Goal: Transaction & Acquisition: Book appointment/travel/reservation

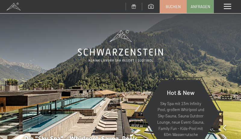
drag, startPoint x: 151, startPoint y: 94, endPoint x: 31, endPoint y: 6, distance: 148.4
click at [31, 6] on div "Buchen Anfragen" at bounding box center [107, 6] width 214 height 13
click at [184, 6] on link "Buchen" at bounding box center [173, 5] width 26 height 13
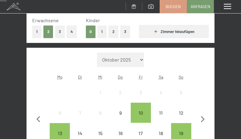
scroll to position [90, 0]
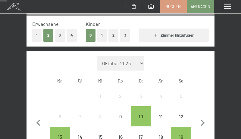
click at [117, 67] on select "Oktober 2025 [DATE] Dezember 2025 Januar 2026 Februar 2026 März 2026 [DATE] Mai…" at bounding box center [120, 63] width 47 height 14
select select "[DATE]"
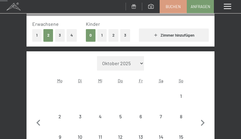
scroll to position [120, 0]
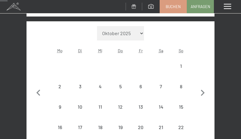
select select "[DATE]"
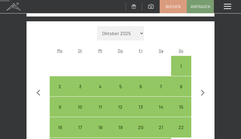
scroll to position [150, 0]
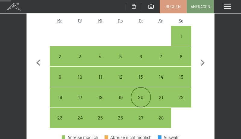
click at [143, 99] on div "20" at bounding box center [140, 104] width 19 height 19
select select "2026-02-01"
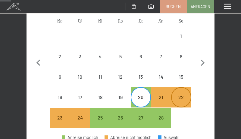
click at [187, 95] on div "22" at bounding box center [181, 104] width 19 height 19
select select "2026-02-01"
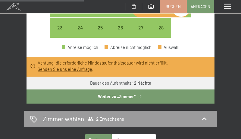
click at [119, 99] on button "Weiter zu „Zimmer“" at bounding box center [120, 97] width 188 height 14
select select "2026-02-01"
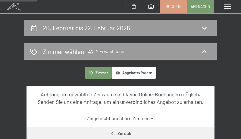
scroll to position [41, 0]
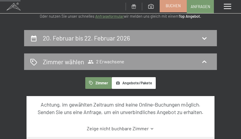
click at [185, 5] on link "Buchen" at bounding box center [173, 5] width 26 height 13
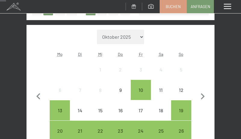
scroll to position [120, 0]
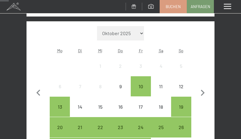
click at [130, 36] on select "Oktober 2025 [DATE] Dezember 2025 Januar 2026 Februar 2026 März 2026 [DATE] Mai…" at bounding box center [120, 33] width 47 height 14
select select "[DATE]"
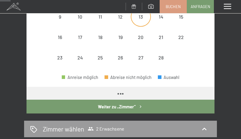
select select "[DATE]"
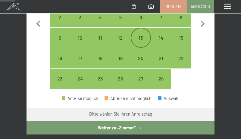
scroll to position [181, 0]
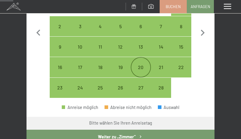
click at [143, 65] on div "20" at bounding box center [140, 74] width 19 height 19
select select "2026-02-01"
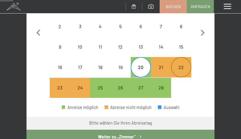
click at [187, 65] on div "22" at bounding box center [181, 74] width 19 height 19
select select "2026-02-01"
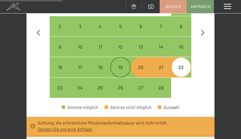
click at [123, 67] on div "19" at bounding box center [120, 74] width 19 height 19
select select "2026-02-01"
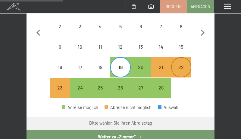
click at [180, 71] on div "22" at bounding box center [181, 74] width 19 height 19
select select "2026-02-01"
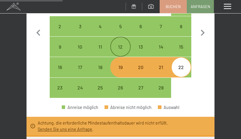
click at [124, 50] on div "12" at bounding box center [120, 54] width 19 height 19
select select "2026-02-01"
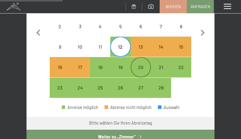
click at [138, 67] on div "20" at bounding box center [140, 74] width 19 height 19
select select "2026-02-01"
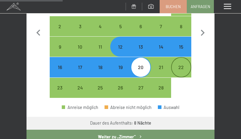
click at [177, 68] on div "22" at bounding box center [181, 74] width 19 height 19
select select "2026-02-01"
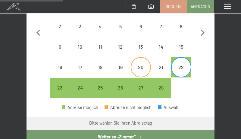
click at [148, 71] on div "20" at bounding box center [140, 74] width 19 height 19
select select "2026-02-01"
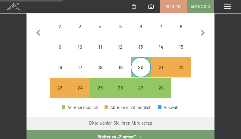
click at [194, 99] on div "Monat/Jahr Oktober 2025 November 2025 Dezember 2025 Januar 2026 Februar 2026 Mä…" at bounding box center [120, 32] width 188 height 142
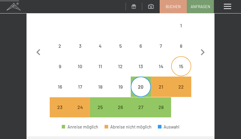
scroll to position [150, 0]
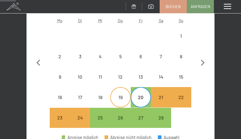
click at [127, 103] on div "19" at bounding box center [120, 104] width 19 height 19
select select "2026-02-01"
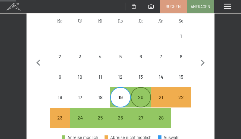
click at [135, 98] on div "20" at bounding box center [140, 104] width 19 height 19
select select "2026-02-01"
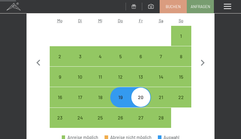
click at [146, 100] on div "20" at bounding box center [140, 104] width 19 height 19
select select "2026-02-01"
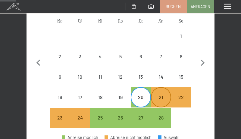
click at [165, 97] on div "21" at bounding box center [160, 104] width 19 height 19
select select "2026-02-01"
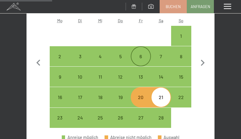
click at [146, 59] on div "6" at bounding box center [140, 63] width 19 height 19
select select "2026-02-01"
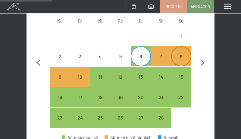
click at [180, 61] on div "8" at bounding box center [181, 63] width 19 height 19
select select "2026-02-01"
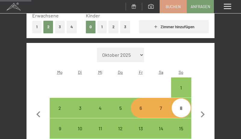
scroll to position [90, 0]
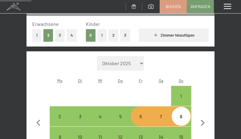
click at [140, 64] on select "Oktober 2025 November 2025 Dezember 2025 Januar 2026 Februar 2026 März 2026 Apr…" at bounding box center [120, 63] width 47 height 14
click at [97, 56] on select "Oktober 2025 November 2025 Dezember 2025 Januar 2026 Februar 2026 März 2026 Apr…" at bounding box center [120, 63] width 47 height 14
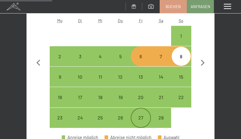
click at [140, 116] on div "27" at bounding box center [140, 125] width 19 height 19
select select "2026-02-01"
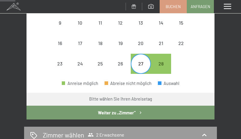
scroll to position [211, 0]
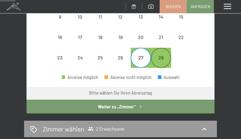
click at [165, 58] on div "28" at bounding box center [160, 64] width 19 height 19
select select "2026-02-01"
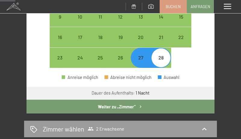
click at [147, 58] on div "27" at bounding box center [140, 64] width 19 height 19
select select "2026-02-01"
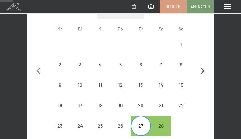
scroll to position [181, 0]
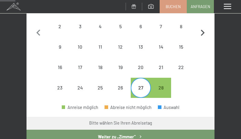
click at [201, 34] on icon "button" at bounding box center [202, 33] width 13 height 13
select select "2026-03-01"
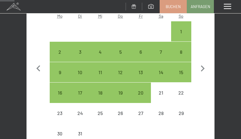
scroll to position [120, 0]
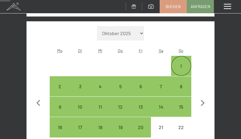
select select "2026-03-01"
click at [183, 65] on div "1" at bounding box center [181, 73] width 19 height 19
select select "2026-03-01"
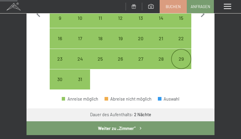
scroll to position [211, 0]
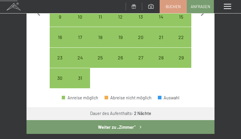
click at [120, 124] on button "Weiter zu „Zimmer“" at bounding box center [120, 127] width 188 height 14
select select "2026-03-01"
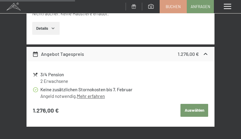
scroll to position [823, 0]
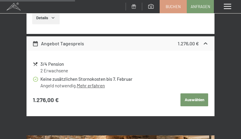
click at [182, 97] on button "Auswählen" at bounding box center [194, 100] width 28 height 13
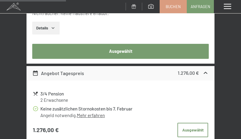
click at [115, 53] on button "Ausgewählt" at bounding box center [120, 51] width 177 height 15
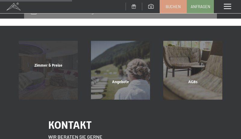
scroll to position [150, 0]
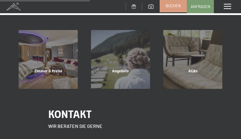
click at [174, 7] on span "Buchen" at bounding box center [173, 5] width 15 height 5
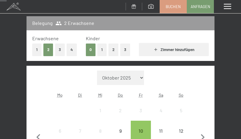
scroll to position [90, 0]
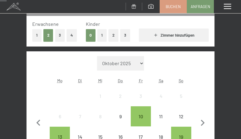
click at [135, 62] on select "Oktober 2025 [DATE] Dezember 2025 Januar 2026 Februar 2026 März 2026 [DATE] Mai…" at bounding box center [120, 63] width 47 height 14
select select "[DATE]"
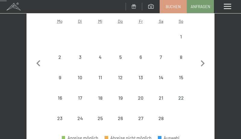
select select "[DATE]"
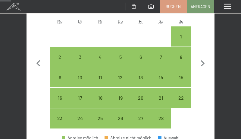
scroll to position [150, 0]
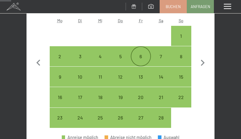
click at [139, 55] on div "6" at bounding box center [140, 63] width 19 height 19
select select "[DATE]"
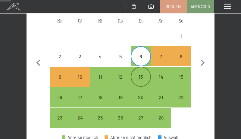
click at [141, 80] on div "13" at bounding box center [140, 84] width 19 height 19
select select "[DATE]"
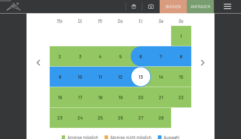
click at [142, 81] on div "13" at bounding box center [140, 84] width 19 height 19
select select "[DATE]"
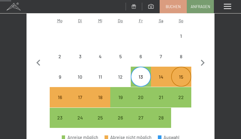
click at [184, 81] on div "15" at bounding box center [181, 84] width 19 height 19
select select "[DATE]"
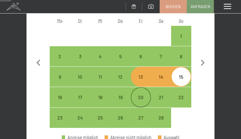
click at [144, 94] on div "20" at bounding box center [140, 97] width 19 height 19
select select "2026-02-01"
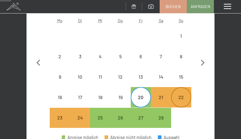
click at [182, 97] on div "22" at bounding box center [181, 104] width 19 height 19
select select "2026-02-01"
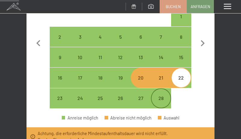
scroll to position [181, 0]
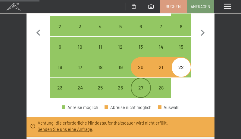
click at [138, 86] on div "27" at bounding box center [140, 94] width 19 height 19
select select "2026-02-01"
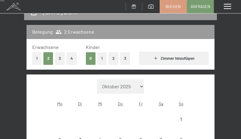
scroll to position [60, 0]
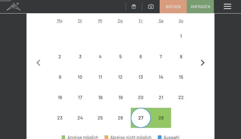
click at [204, 65] on icon "button" at bounding box center [202, 63] width 13 height 13
select select "2026-03-01"
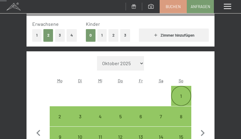
select select "2026-03-01"
click at [178, 98] on div "1" at bounding box center [181, 103] width 19 height 19
select select "2026-03-01"
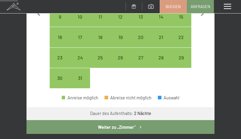
scroll to position [241, 0]
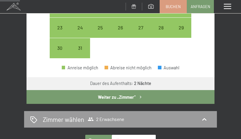
click at [122, 97] on button "Weiter zu „Zimmer“" at bounding box center [120, 97] width 188 height 14
select select "2026-03-01"
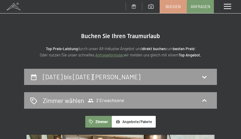
scroll to position [0, 0]
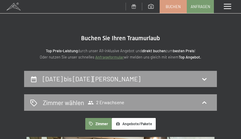
click at [12, 9] on span at bounding box center [13, 6] width 27 height 13
